Goal: Task Accomplishment & Management: Manage account settings

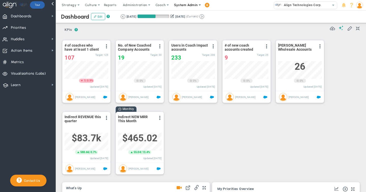
click at [179, 6] on span "System Admin" at bounding box center [186, 5] width 24 height 4
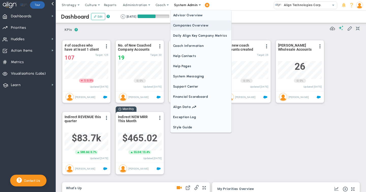
click at [178, 26] on span "Companies Overview" at bounding box center [201, 25] width 61 height 10
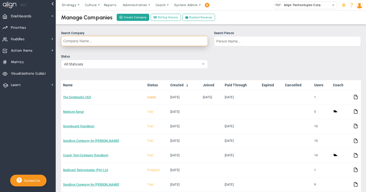
click at [119, 38] on input "Search Company" at bounding box center [134, 41] width 147 height 10
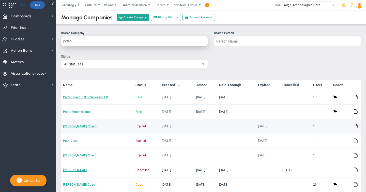
scroll to position [18, 0]
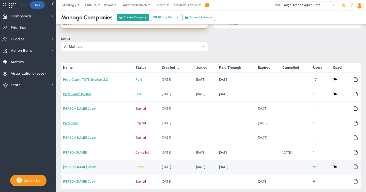
type input "petra"
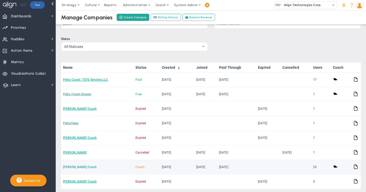
click at [74, 166] on link "[PERSON_NAME] Coach" at bounding box center [80, 167] width 34 height 4
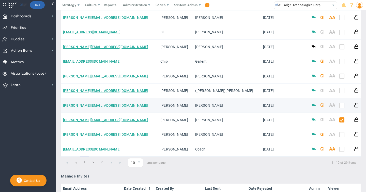
scroll to position [556, 0]
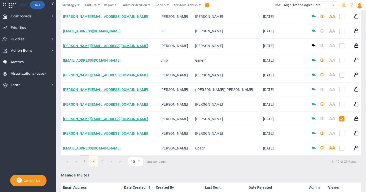
click at [94, 163] on link "2" at bounding box center [93, 160] width 9 height 11
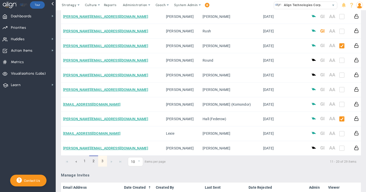
click at [103, 163] on link "3" at bounding box center [102, 160] width 9 height 11
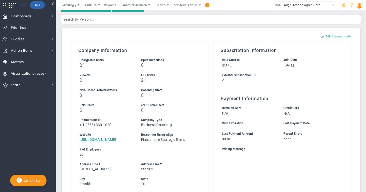
scroll to position [0, 0]
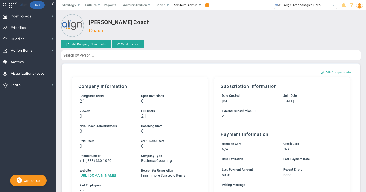
click at [182, 5] on span "System Admin" at bounding box center [186, 5] width 24 height 4
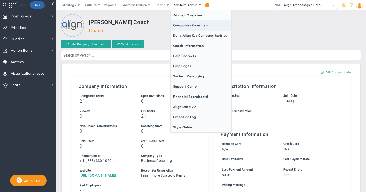
click at [180, 27] on span "Companies Overview" at bounding box center [201, 25] width 61 height 10
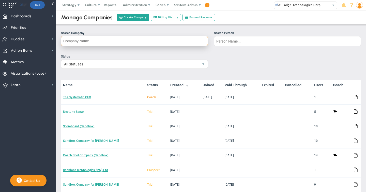
click at [80, 40] on input "Search Company" at bounding box center [134, 41] width 147 height 10
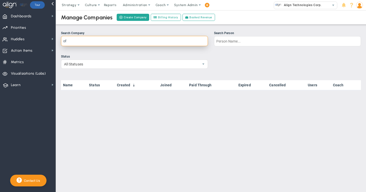
type input "o"
type input "n"
type input "e"
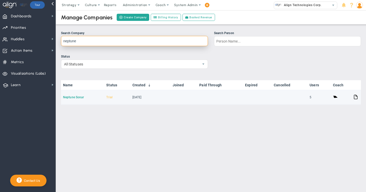
type input "neptune"
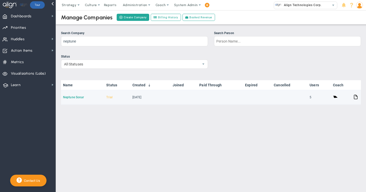
click at [78, 97] on link "Neptune Sonar" at bounding box center [73, 97] width 21 height 4
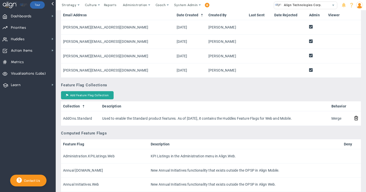
scroll to position [354, 0]
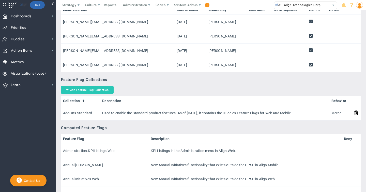
click at [88, 90] on button "Add Feature Flag Collection" at bounding box center [87, 90] width 53 height 8
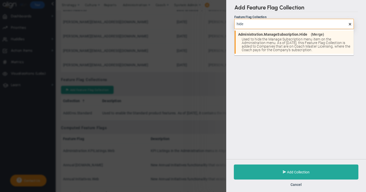
click at [276, 46] on span "Used to hide the Manage Subscription menu item on the Administration menu. As o…" at bounding box center [296, 44] width 109 height 14
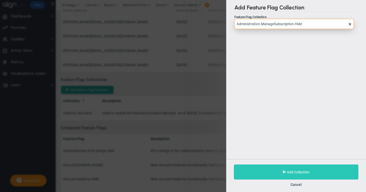
type input "Administration.ManageSubscription.Hide"
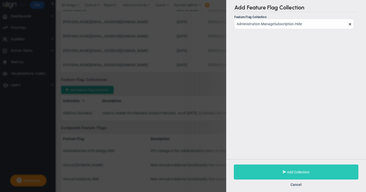
click at [294, 173] on span "Add Collection" at bounding box center [298, 172] width 23 height 4
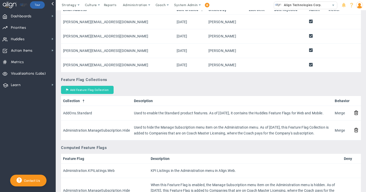
click at [80, 91] on button "Add Feature Flag Collection" at bounding box center [87, 90] width 53 height 8
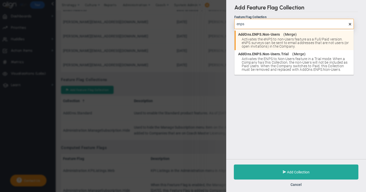
click at [270, 34] on span "AddOns.ENPS.Non-Users" at bounding box center [259, 35] width 42 height 4
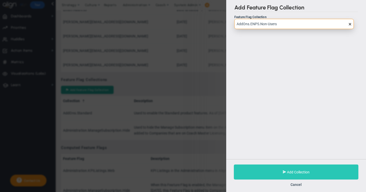
type input "AddOns.ENPS.Non-Users"
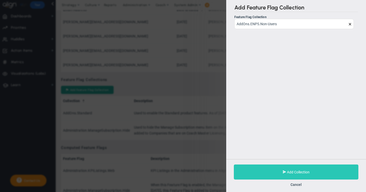
click at [289, 174] on button "Add Collection" at bounding box center [296, 171] width 125 height 15
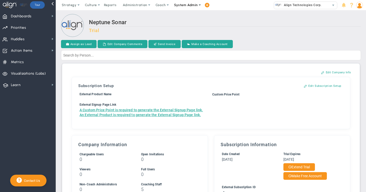
click at [183, 6] on span "System Admin" at bounding box center [186, 5] width 24 height 4
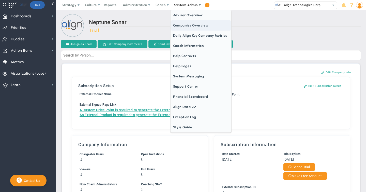
click at [181, 25] on span "Companies Overview" at bounding box center [201, 25] width 61 height 10
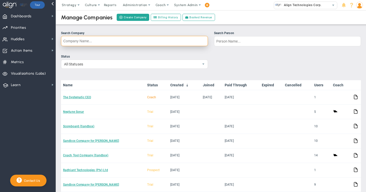
click at [84, 40] on input "Search Company" at bounding box center [134, 41] width 147 height 10
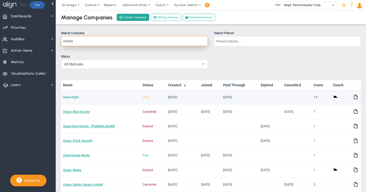
type input "ocean"
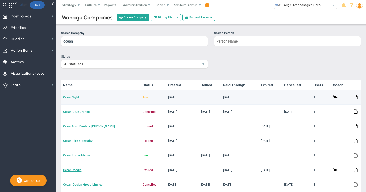
click at [74, 97] on link "OceanSight" at bounding box center [71, 97] width 16 height 4
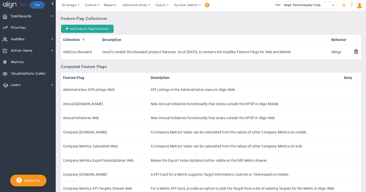
scroll to position [512, 0]
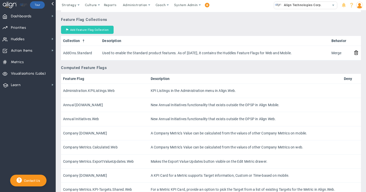
click at [88, 34] on button "Add Feature Flag Collection" at bounding box center [87, 30] width 53 height 8
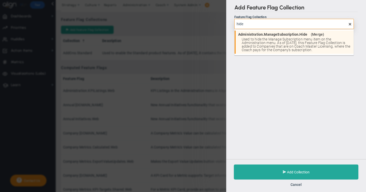
click at [254, 43] on span "Used to hide the Manage Subscription menu item on the Administration menu. As o…" at bounding box center [296, 44] width 109 height 14
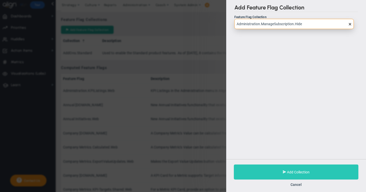
type input "Administration.ManageSubscription.Hide"
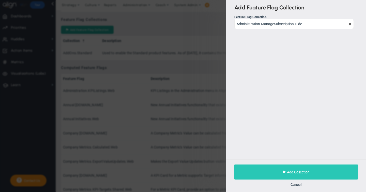
click at [293, 171] on span "Add Collection" at bounding box center [298, 172] width 23 height 4
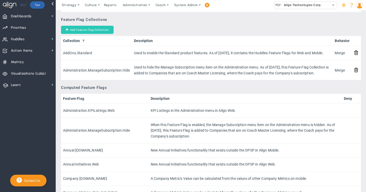
click at [91, 34] on button "Add Feature Flag Collection" at bounding box center [87, 30] width 53 height 8
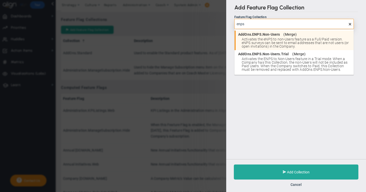
click at [260, 38] on span "Activates the eNPS to non-Users feature as a Full/Paid version. eNPS surveys ca…" at bounding box center [296, 42] width 109 height 11
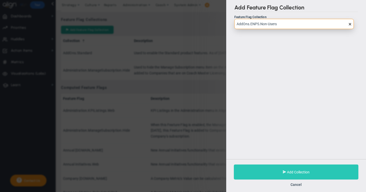
type input "AddOns.ENPS.Non-Users"
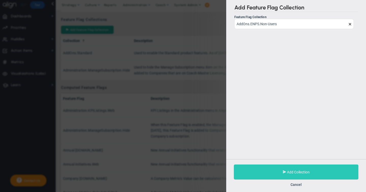
click at [287, 170] on span "Add Collection" at bounding box center [298, 172] width 23 height 4
